Goal: Information Seeking & Learning: Learn about a topic

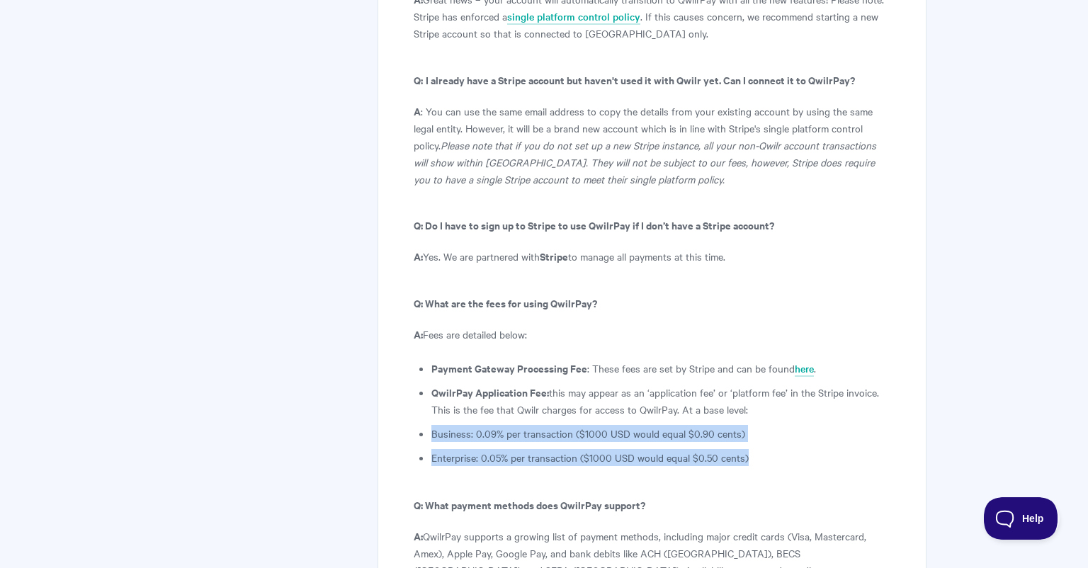
scroll to position [7471, 0]
click at [756, 424] on li "Business: 0.09% per transaction ($1000 USD would equal $0.90 cents)" at bounding box center [660, 432] width 459 height 17
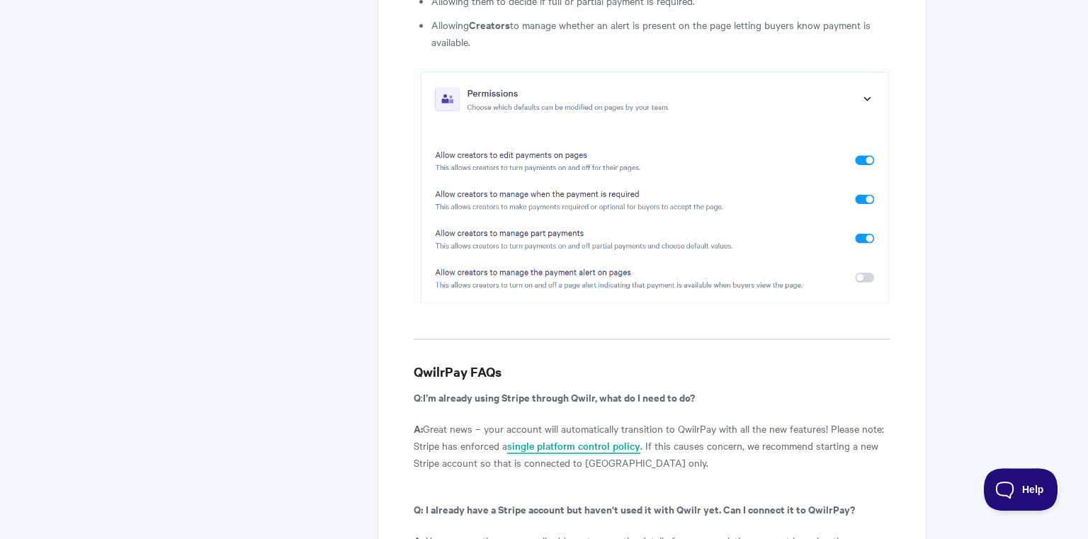
scroll to position [7489, 0]
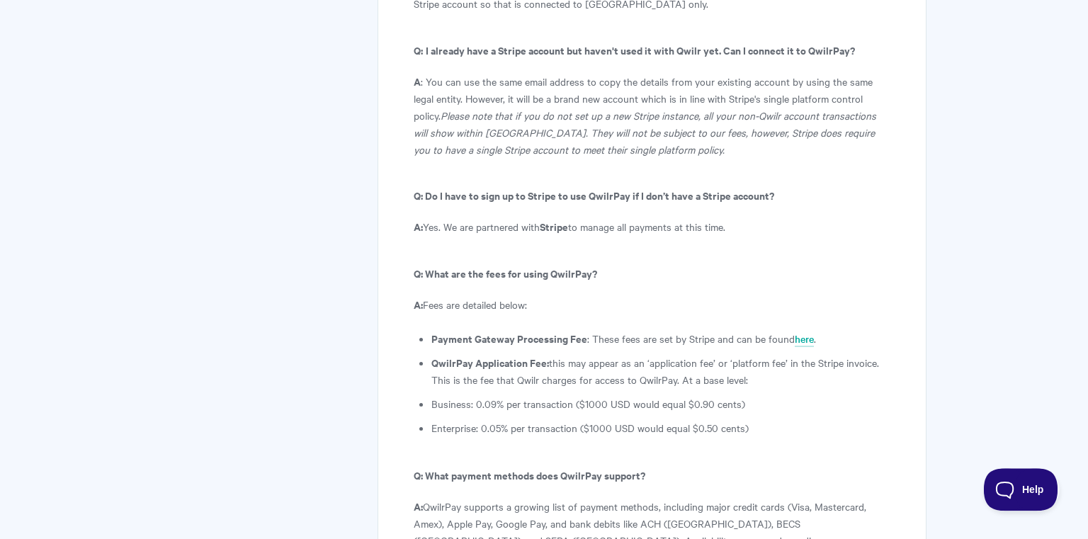
scroll to position [7501, 0]
click at [805, 331] on link "here" at bounding box center [804, 339] width 19 height 16
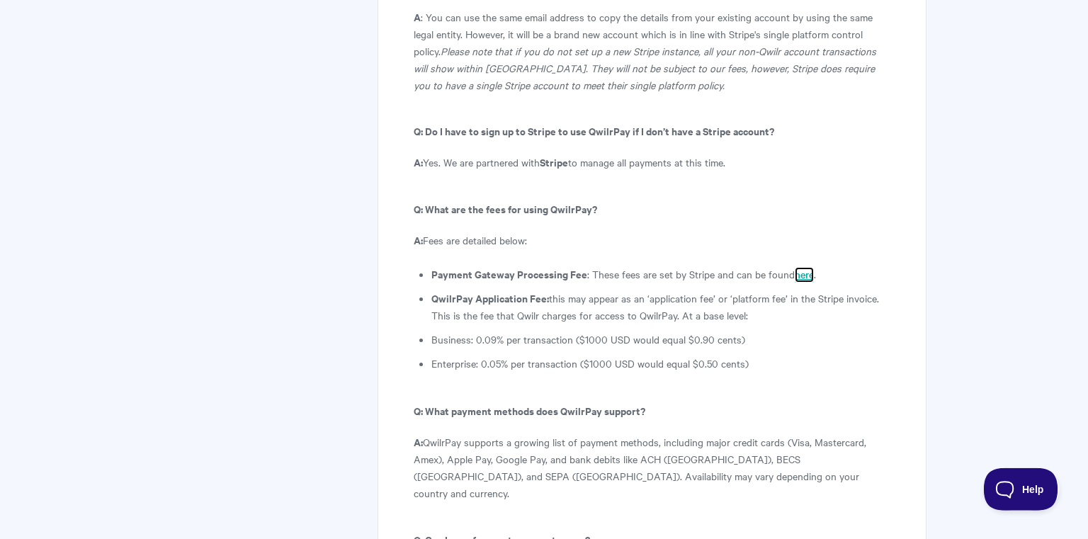
scroll to position [7566, 0]
click at [470, 432] on p "A: QwilrPay supports a growing list of payment methods, including major credit …" at bounding box center [652, 466] width 477 height 68
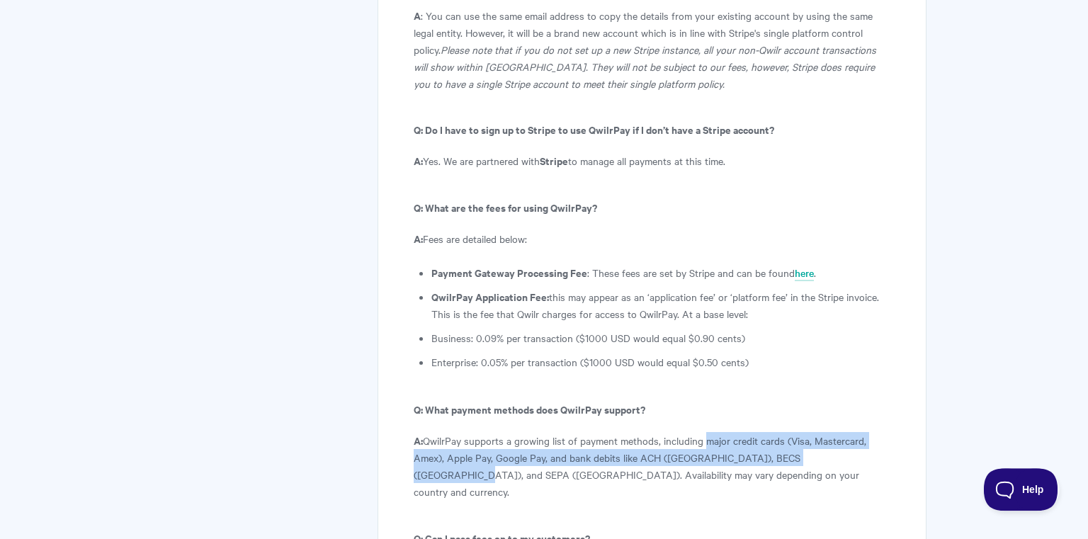
drag, startPoint x: 705, startPoint y: 270, endPoint x: 846, endPoint y: 288, distance: 141.4
click at [846, 432] on p "A: QwilrPay supports a growing list of payment methods, including major credit …" at bounding box center [652, 466] width 477 height 68
copy p "major credit cards (Visa, Mastercard, Amex), Apple Pay, Google Pay, and bank de…"
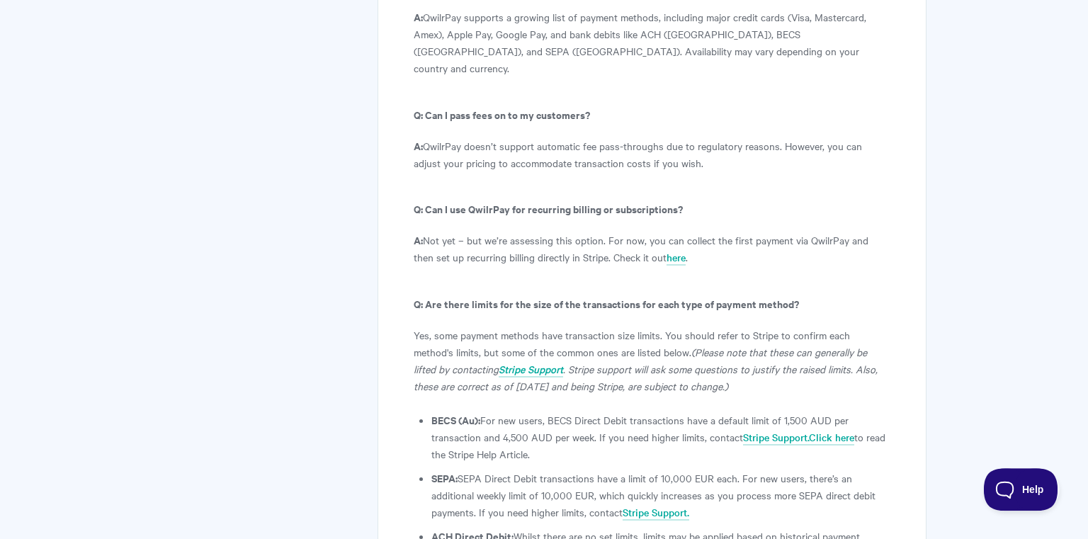
scroll to position [7992, 0]
click at [501, 360] on icon "Stripe Support" at bounding box center [531, 367] width 64 height 14
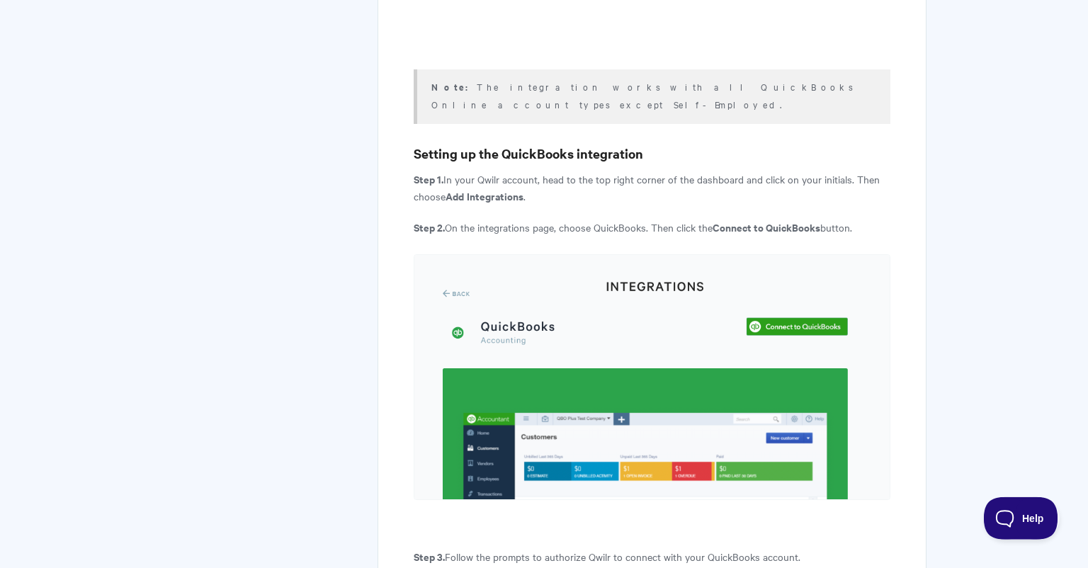
scroll to position [875, 0]
